Goal: Entertainment & Leisure: Consume media (video, audio)

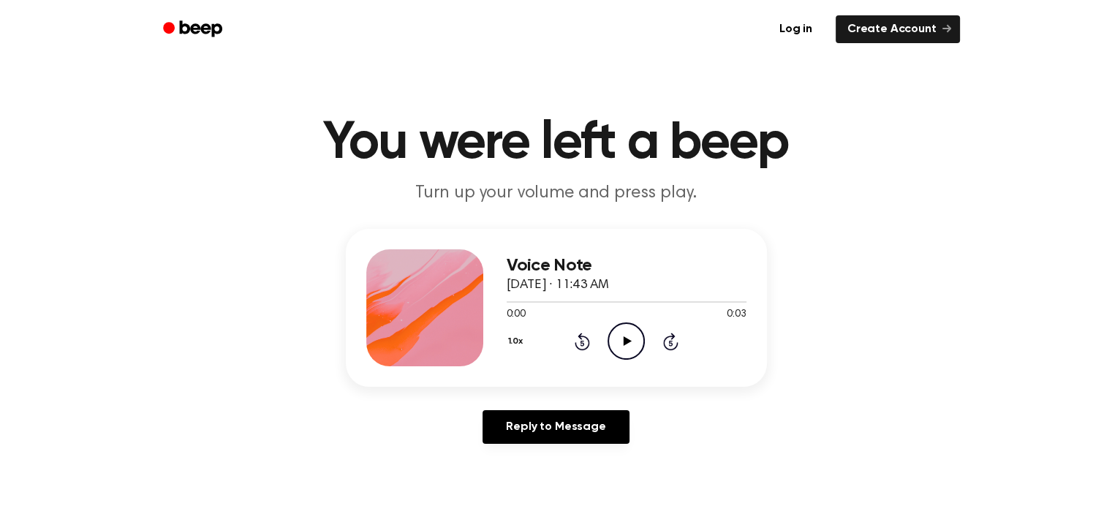
click at [641, 344] on icon "Play Audio" at bounding box center [626, 340] width 37 height 37
click at [624, 355] on icon "Play Audio" at bounding box center [626, 340] width 37 height 37
click at [621, 327] on icon "Play Audio" at bounding box center [626, 340] width 37 height 37
click at [627, 334] on icon "Play Audio" at bounding box center [626, 340] width 37 height 37
click at [640, 350] on circle at bounding box center [626, 341] width 36 height 36
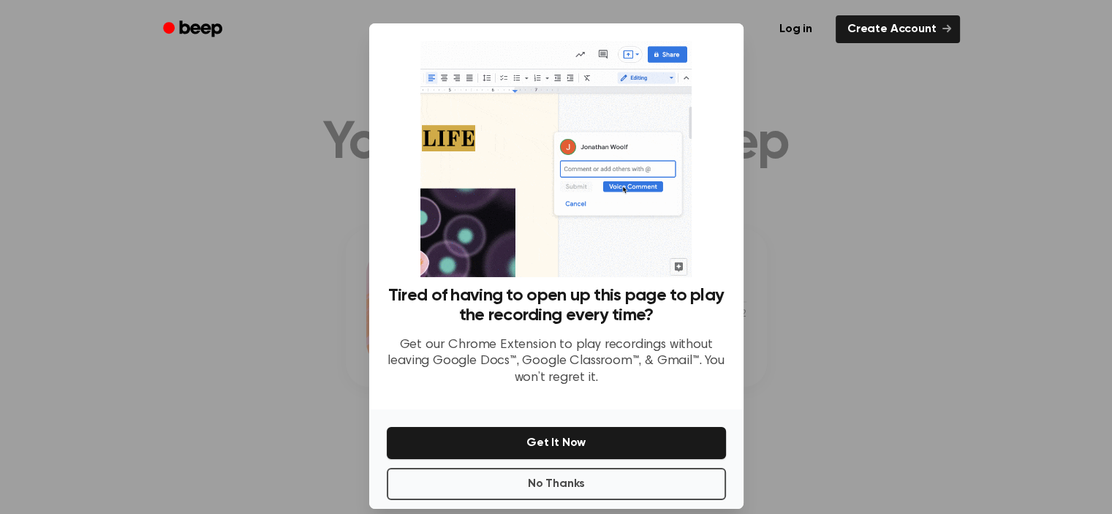
click at [924, 249] on div at bounding box center [556, 257] width 1112 height 514
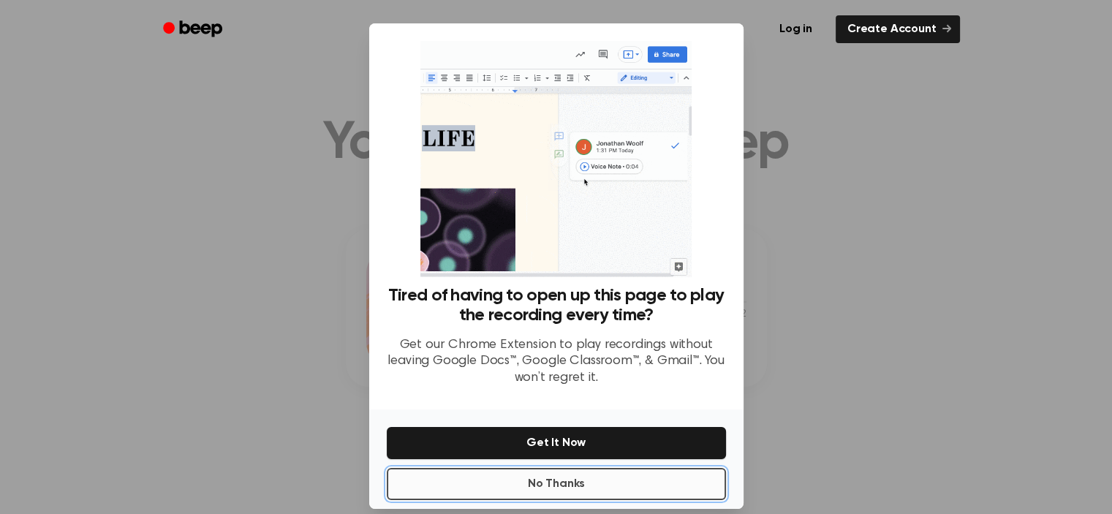
click at [677, 488] on button "No Thanks" at bounding box center [556, 484] width 339 height 32
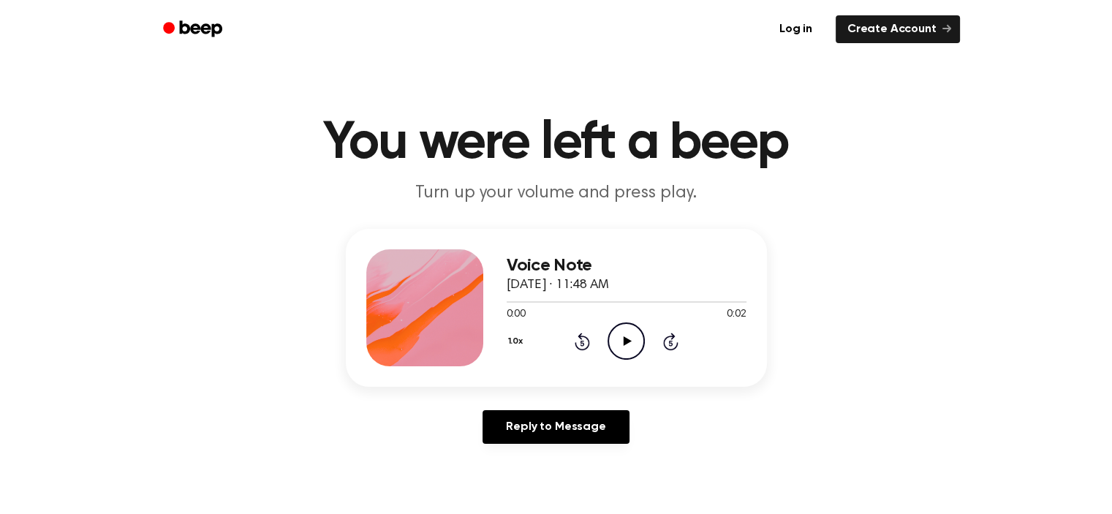
drag, startPoint x: 647, startPoint y: 358, endPoint x: 632, endPoint y: 353, distance: 16.0
click at [646, 358] on div "1.0x Rewind 5 seconds Play Audio Skip 5 seconds" at bounding box center [627, 340] width 240 height 37
click at [626, 353] on icon "Play Audio" at bounding box center [626, 340] width 37 height 37
click at [615, 352] on icon "Play Audio" at bounding box center [626, 340] width 37 height 37
